Goal: Task Accomplishment & Management: Use online tool/utility

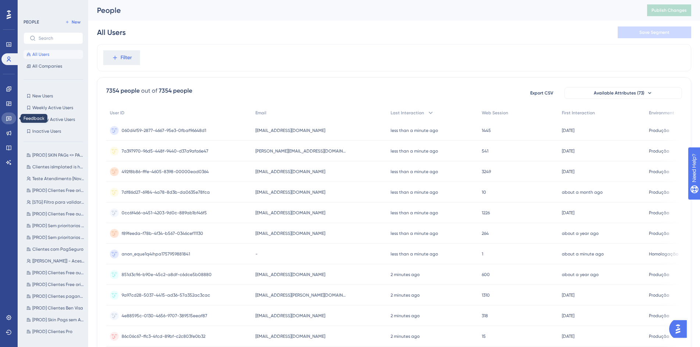
click at [9, 121] on link at bounding box center [8, 118] width 15 height 12
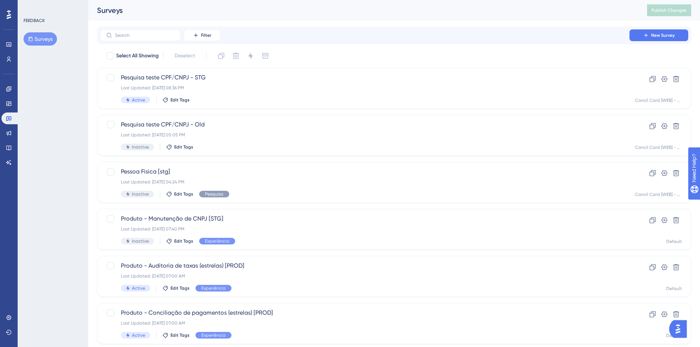
click at [46, 42] on button "Surveys" at bounding box center [40, 38] width 33 height 13
click at [327, 100] on div "Active Edit Tags" at bounding box center [365, 100] width 488 height 7
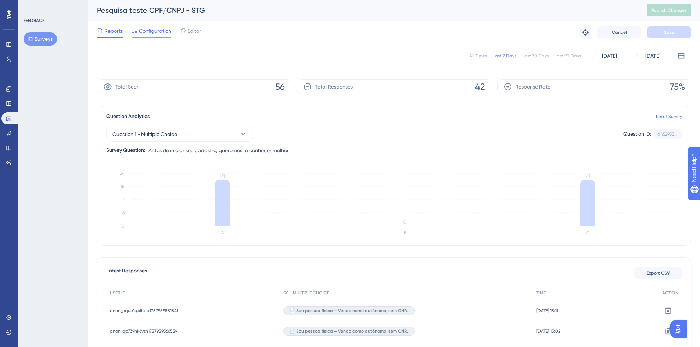
click at [142, 35] on div "Configuration" at bounding box center [152, 32] width 40 height 12
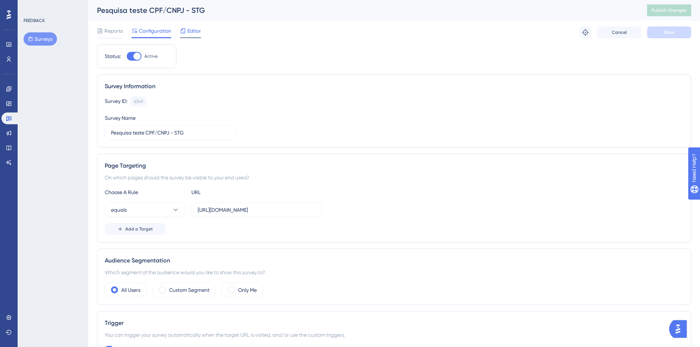
click at [189, 28] on span "Editor" at bounding box center [194, 30] width 14 height 9
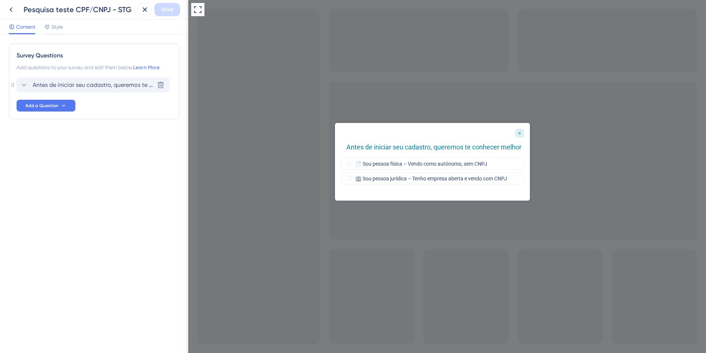
click at [110, 85] on span "Antes de iniciar seu cadastro, queremos te conhecer melhor" at bounding box center [93, 85] width 121 height 9
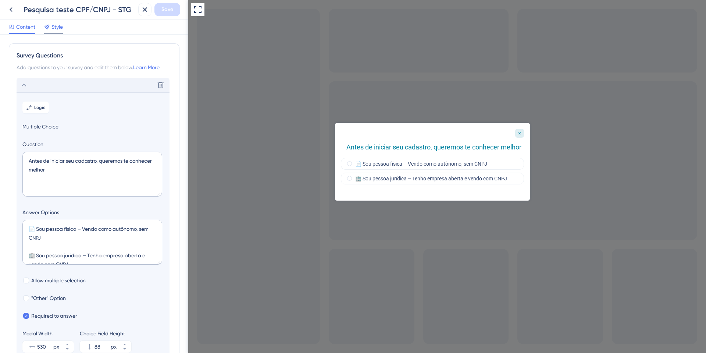
click at [59, 32] on div "Style" at bounding box center [53, 28] width 19 height 12
